Goal: Find specific page/section: Find specific page/section

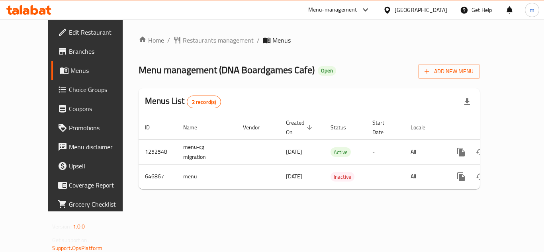
click at [392, 13] on div at bounding box center [389, 10] width 12 height 9
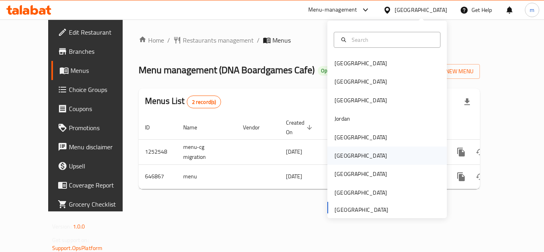
click at [343, 155] on div "[GEOGRAPHIC_DATA]" at bounding box center [360, 155] width 53 height 9
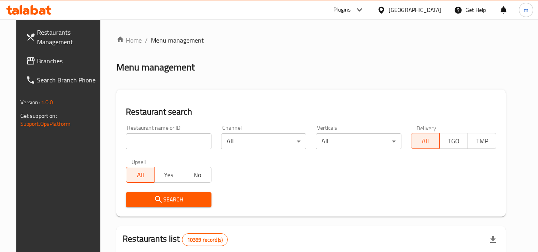
click at [27, 58] on icon at bounding box center [31, 60] width 8 height 7
